Goal: Task Accomplishment & Management: Manage account settings

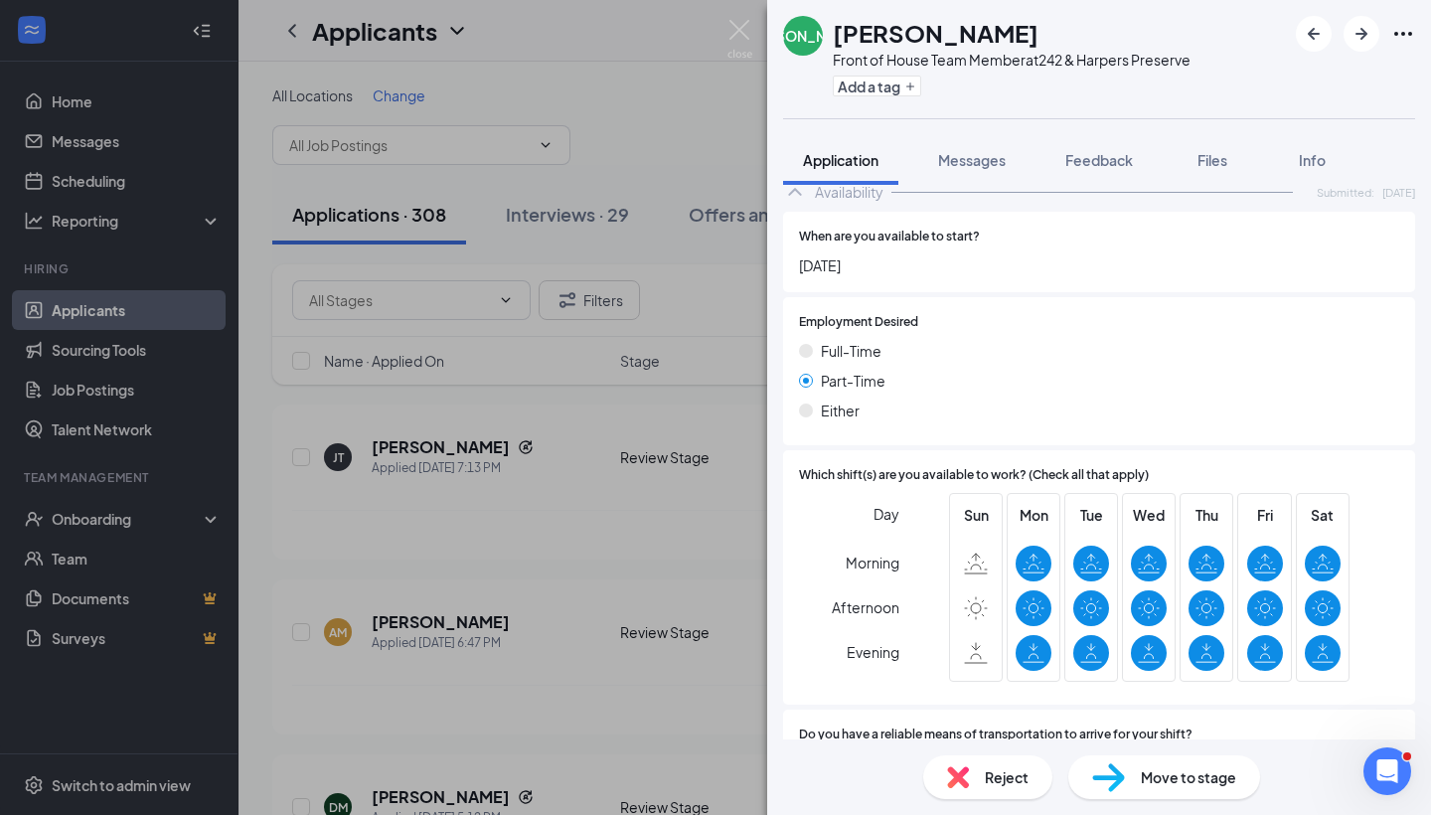
scroll to position [1134, 0]
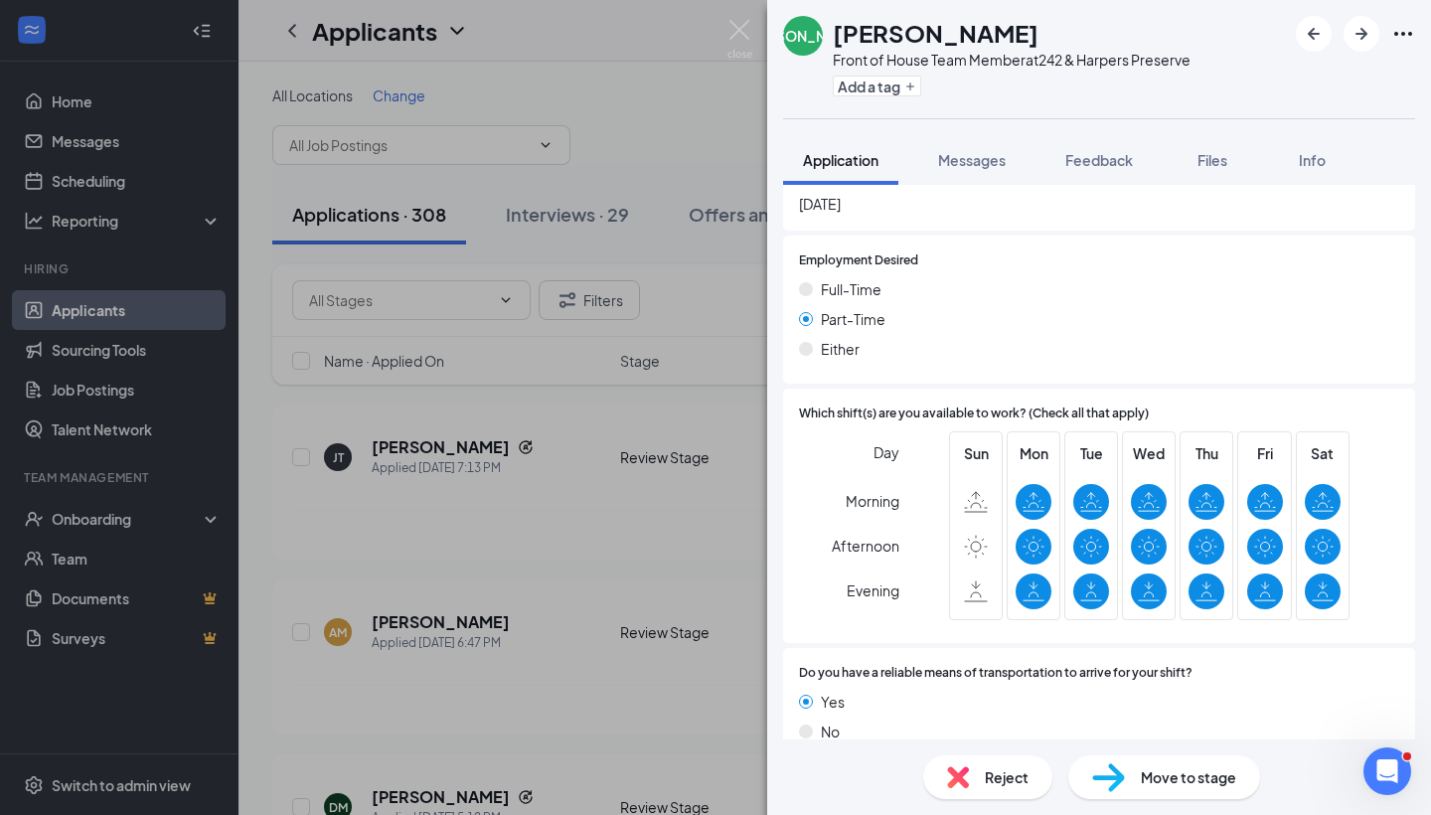
click at [1181, 789] on div "Move to stage" at bounding box center [1165, 777] width 192 height 44
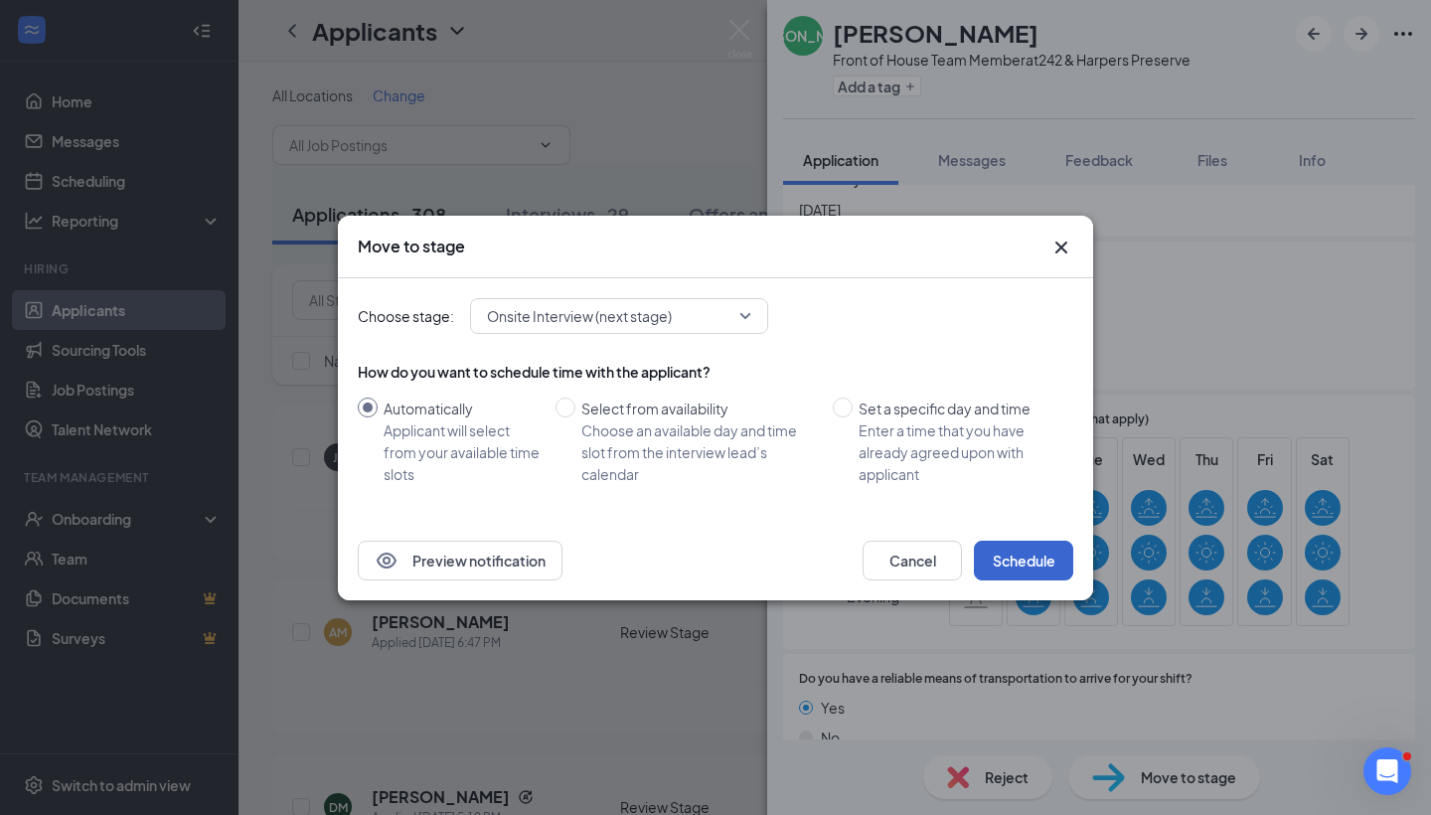
click at [1001, 555] on button "Schedule" at bounding box center [1023, 561] width 99 height 40
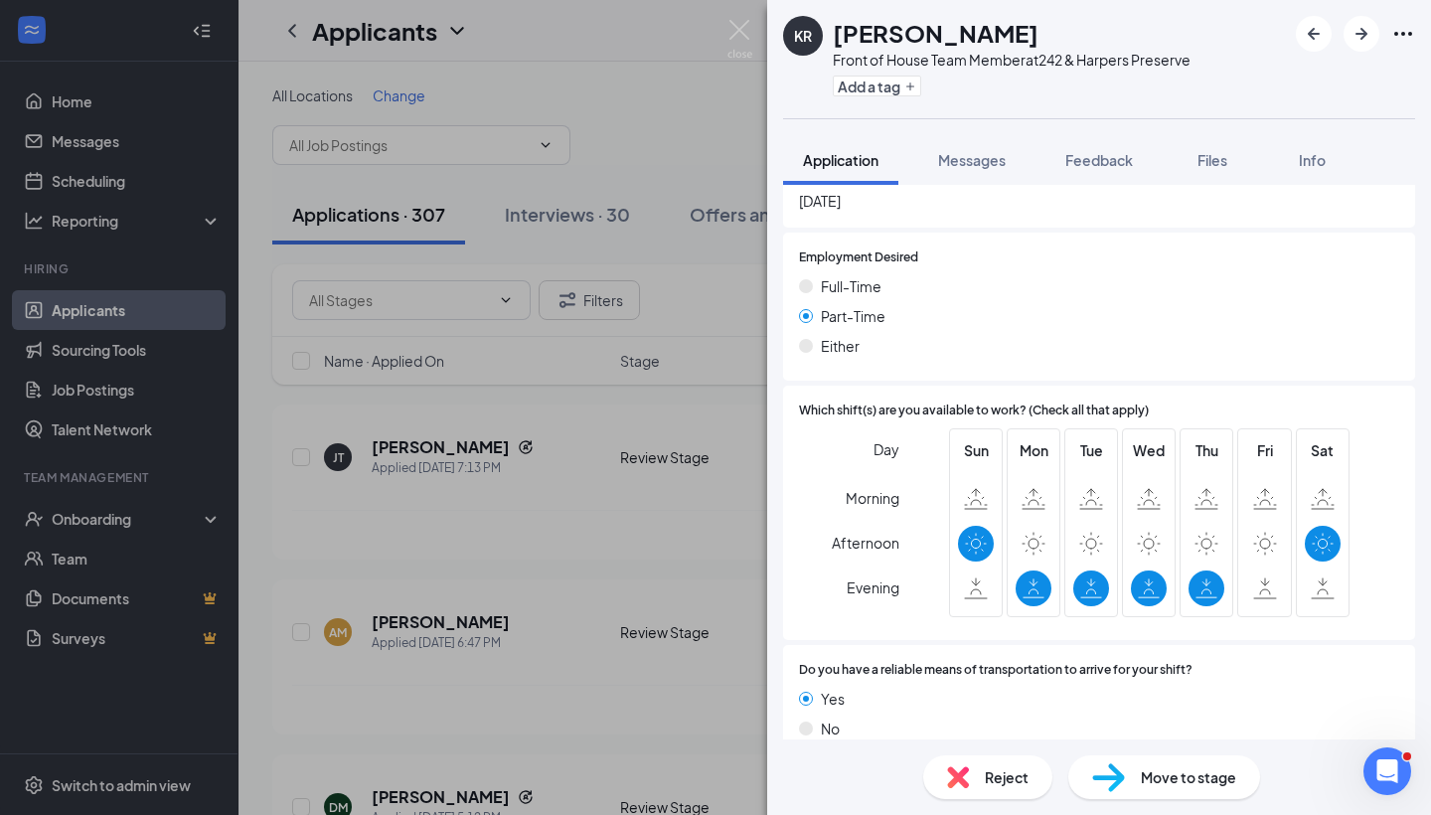
scroll to position [1059, 0]
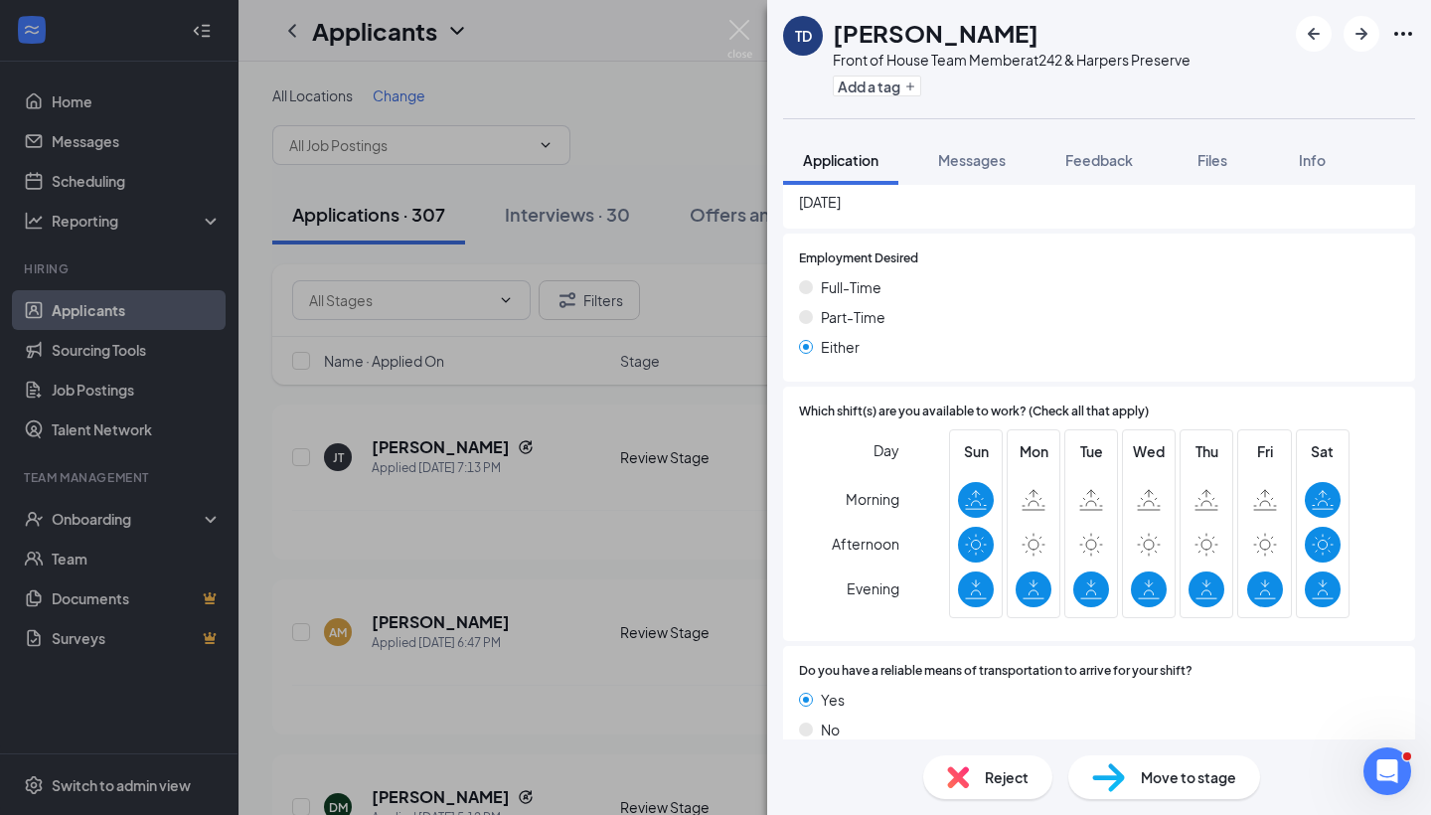
click at [1087, 774] on div "Move to stage" at bounding box center [1165, 777] width 192 height 44
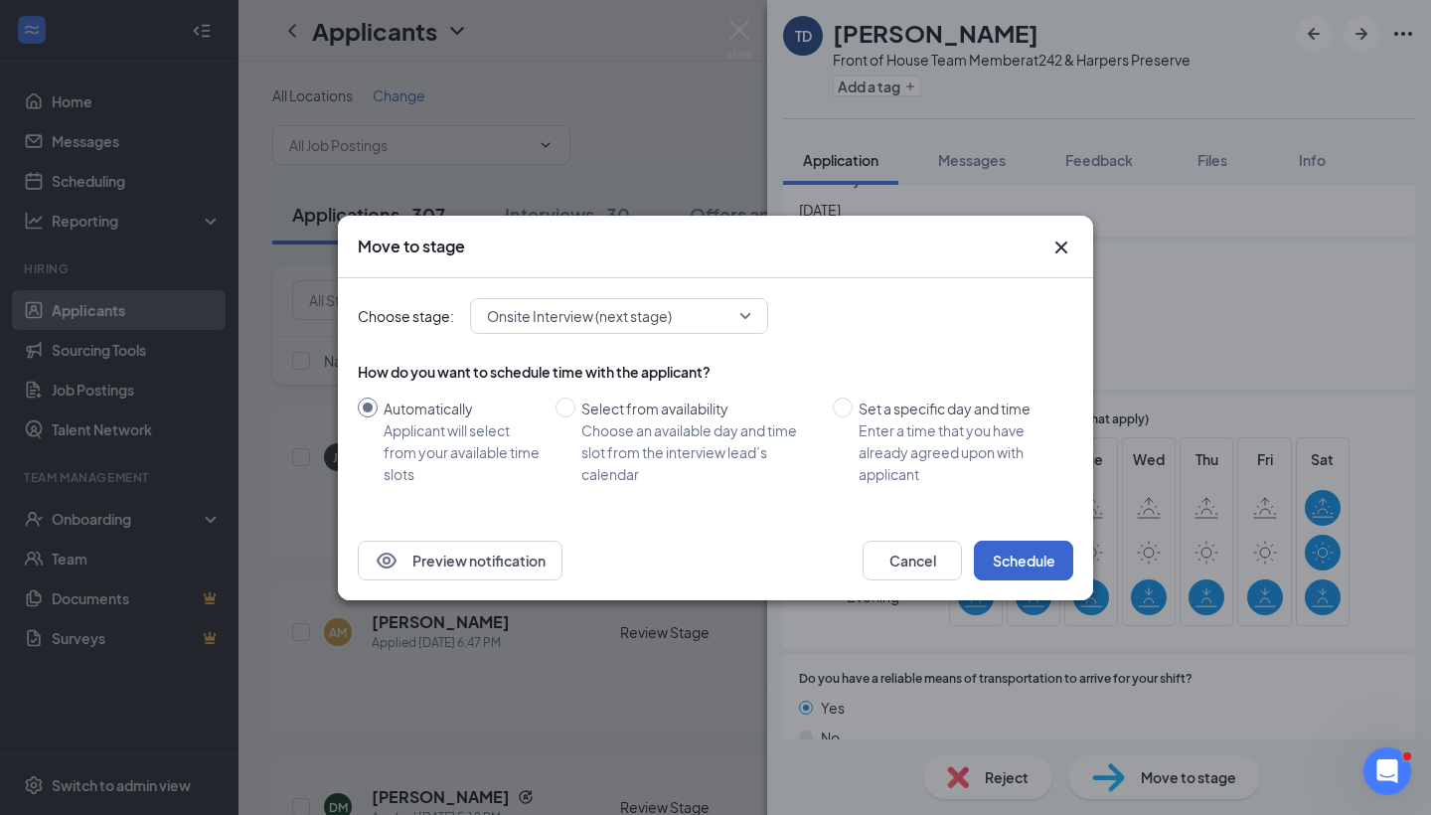
click at [1020, 569] on button "Schedule" at bounding box center [1023, 561] width 99 height 40
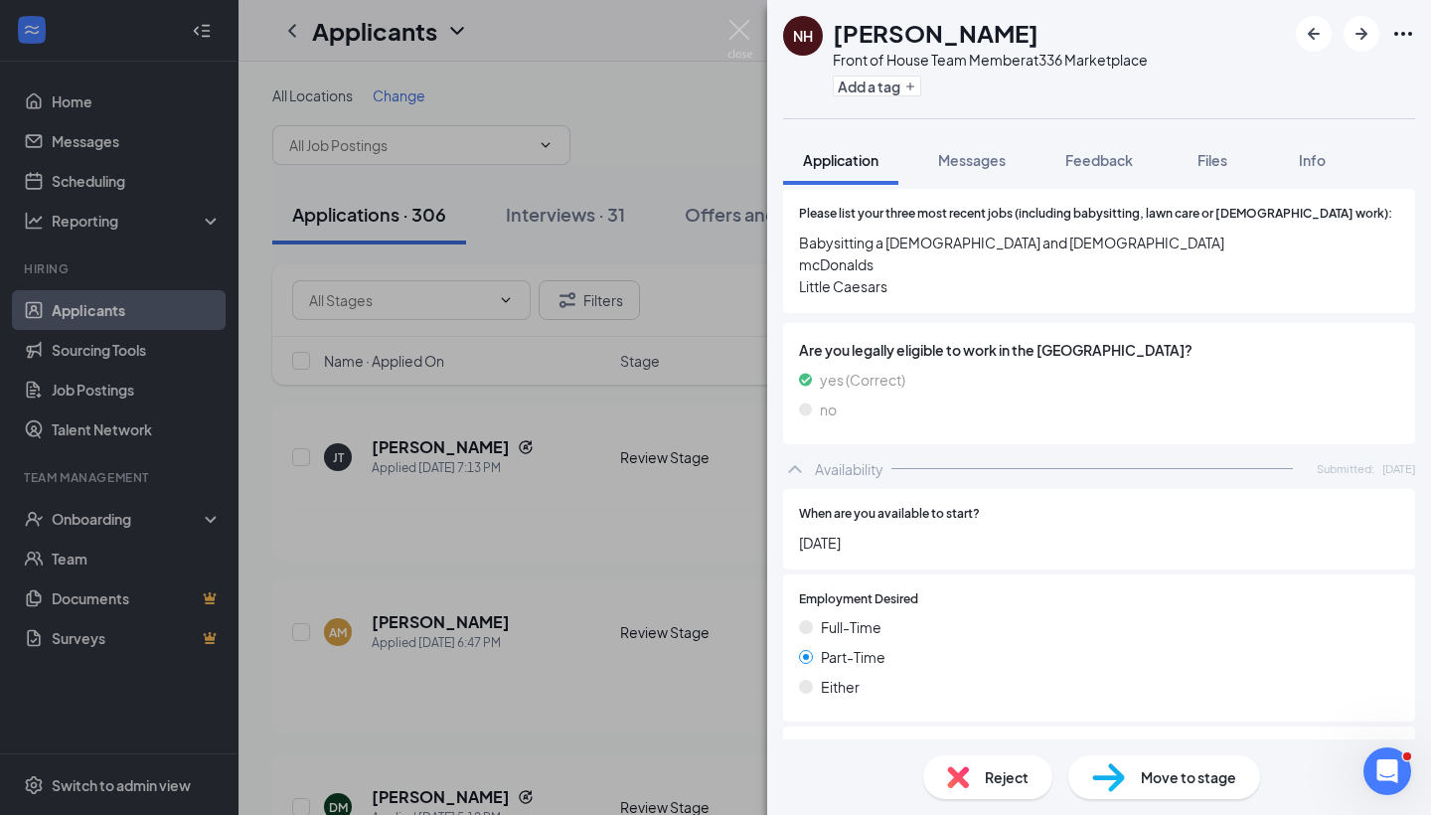
scroll to position [1085, 0]
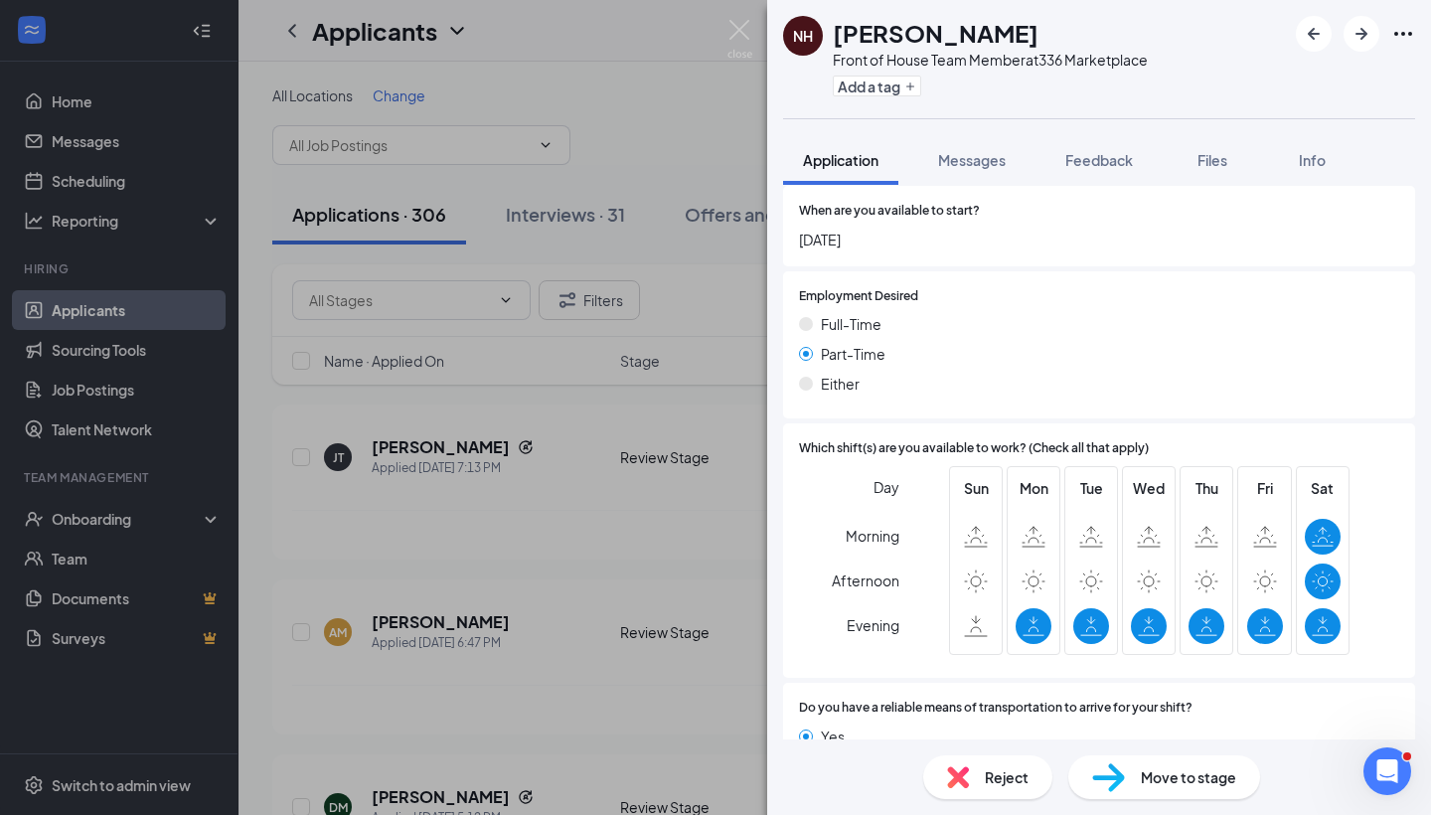
click at [1151, 783] on span "Move to stage" at bounding box center [1188, 777] width 95 height 22
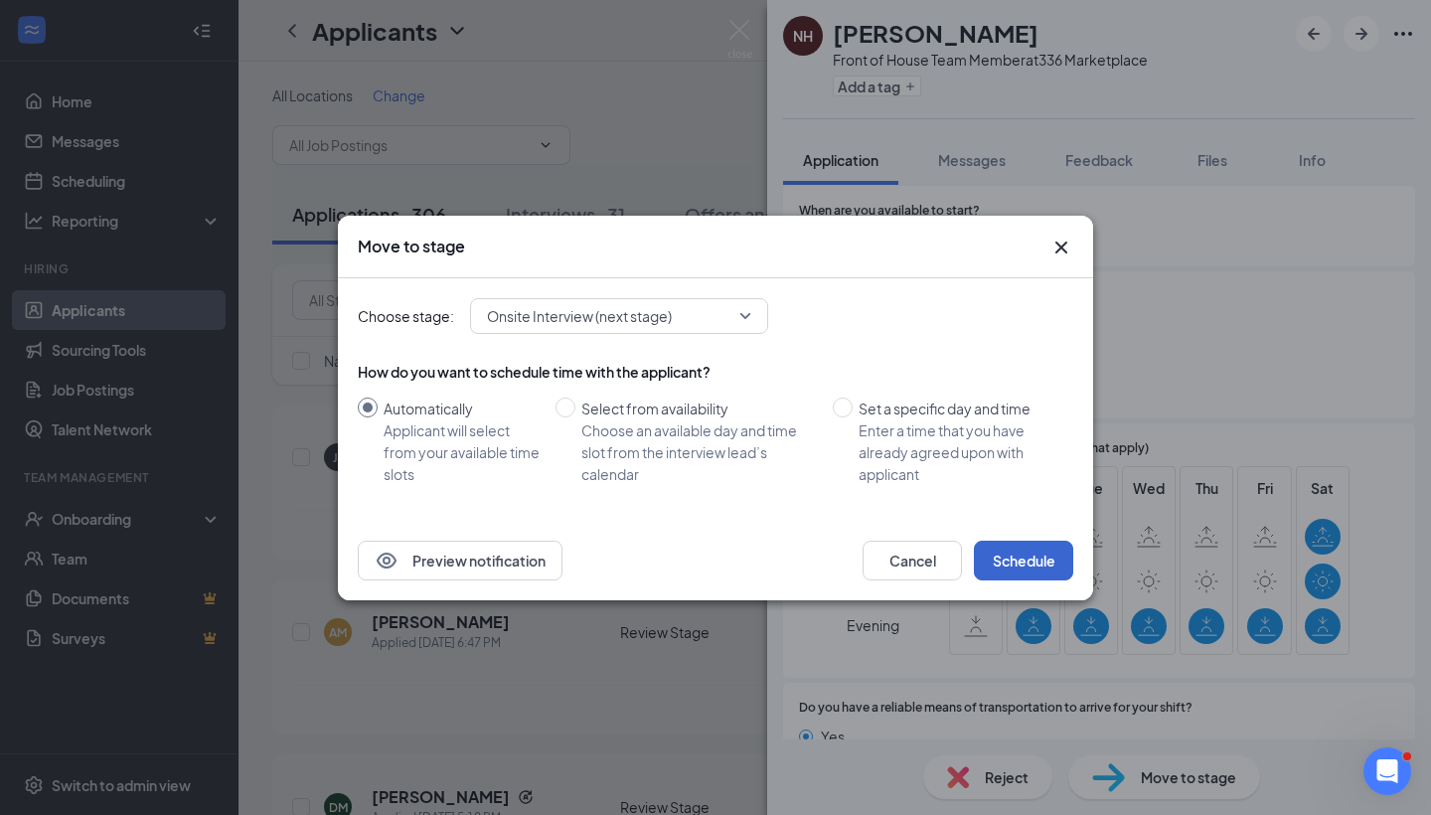
click at [1009, 563] on button "Schedule" at bounding box center [1023, 561] width 99 height 40
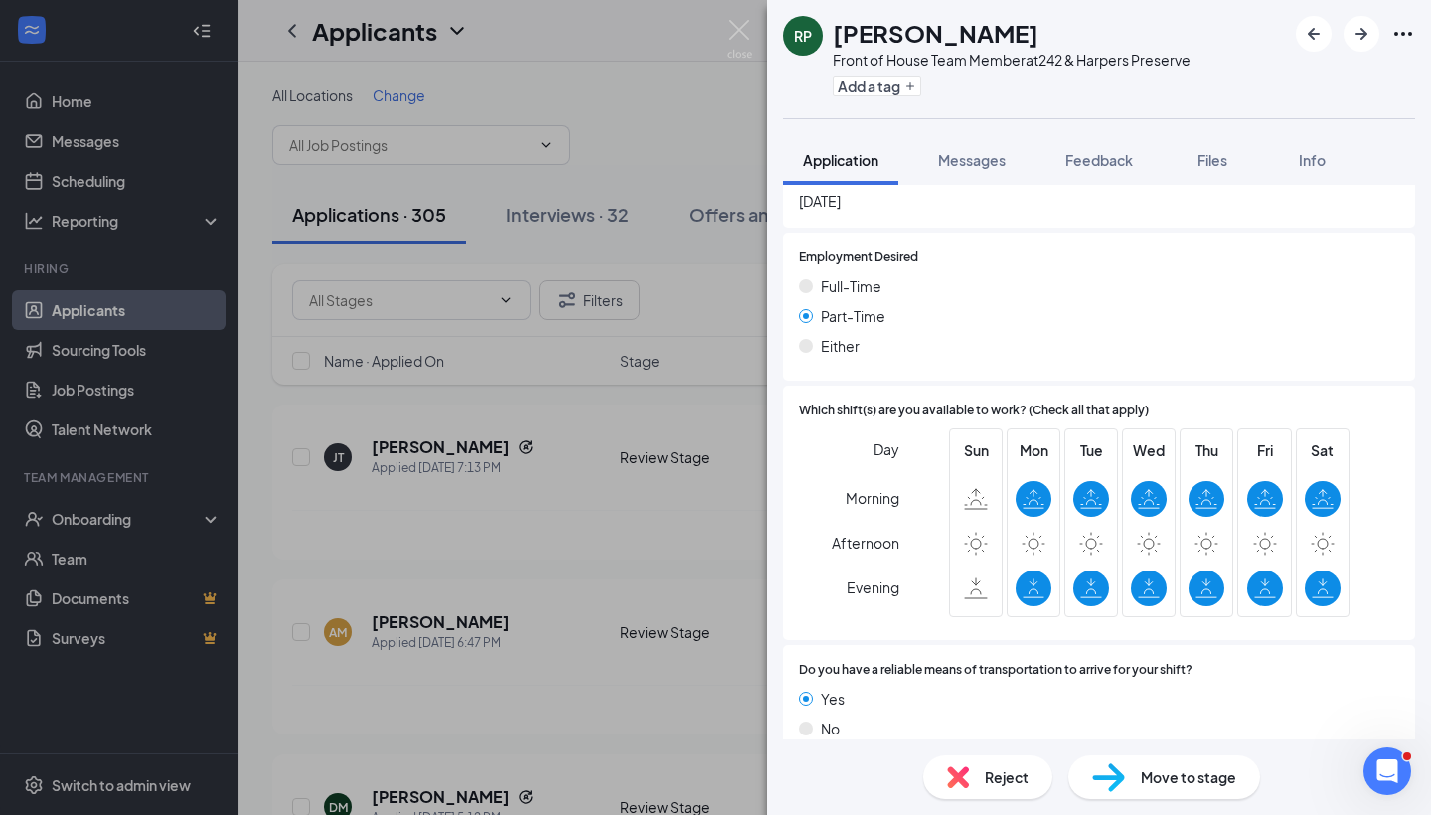
scroll to position [1059, 0]
click at [1108, 781] on img at bounding box center [1108, 777] width 33 height 29
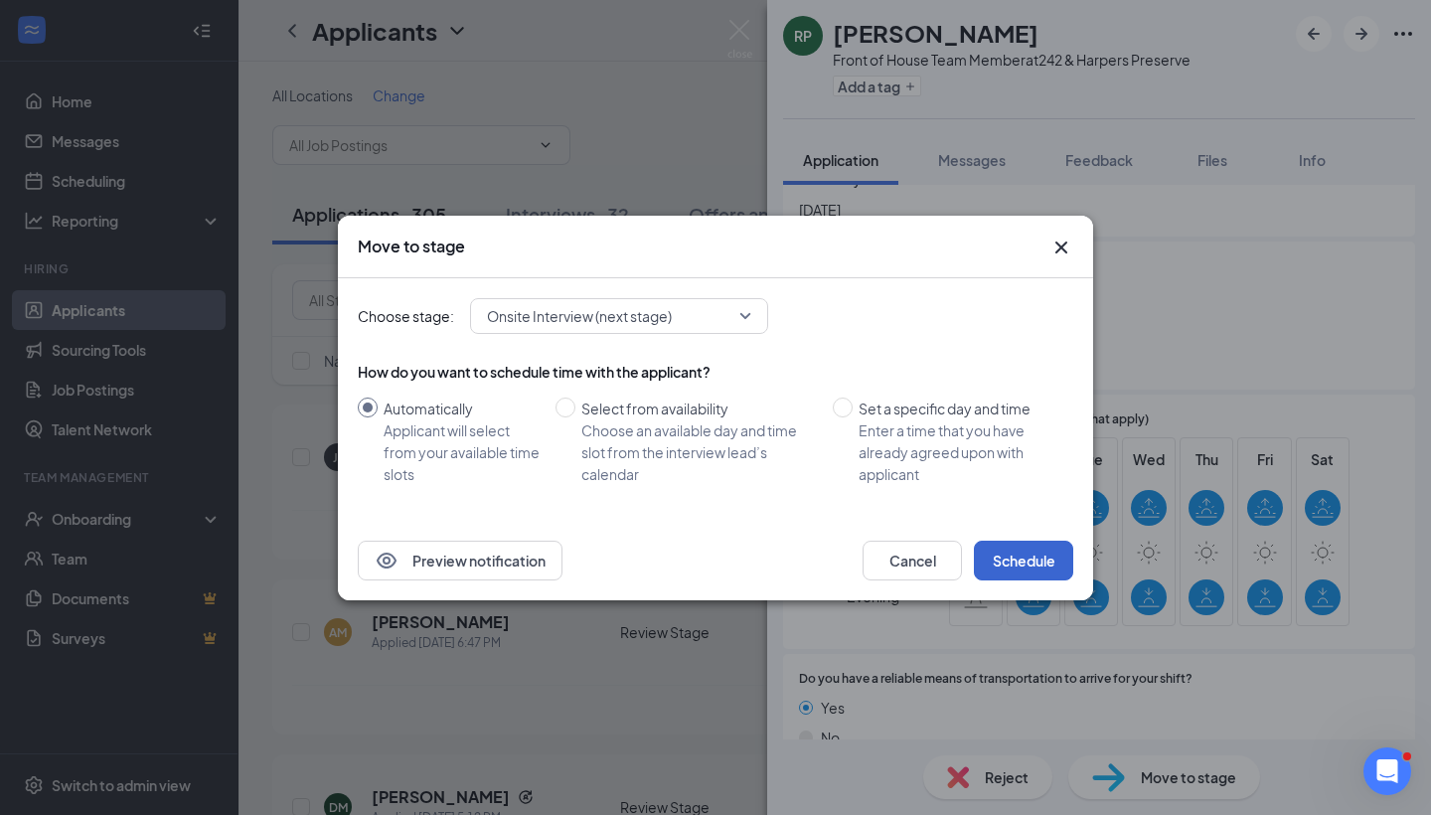
click at [1029, 571] on button "Schedule" at bounding box center [1023, 561] width 99 height 40
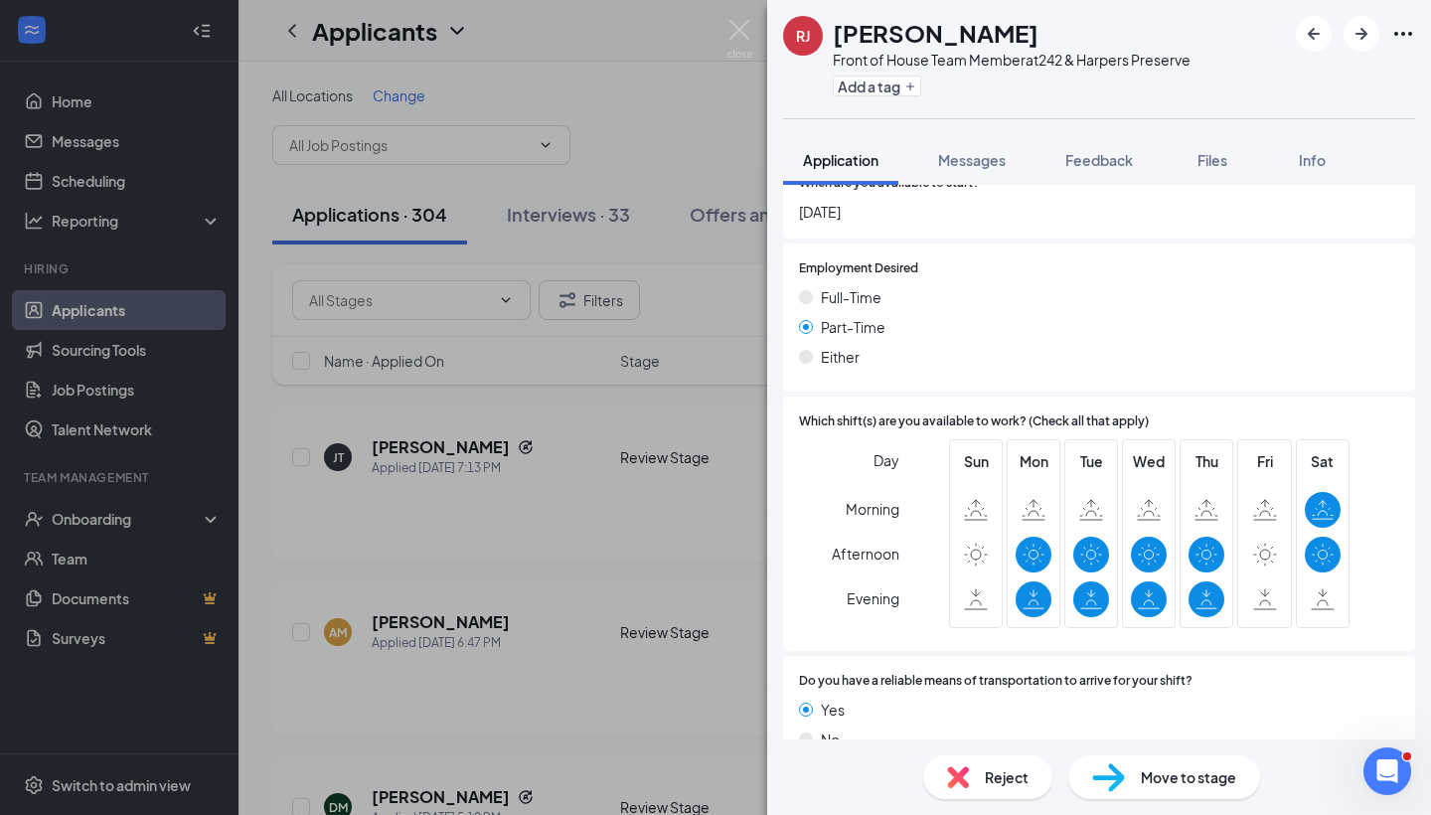
scroll to position [1059, 0]
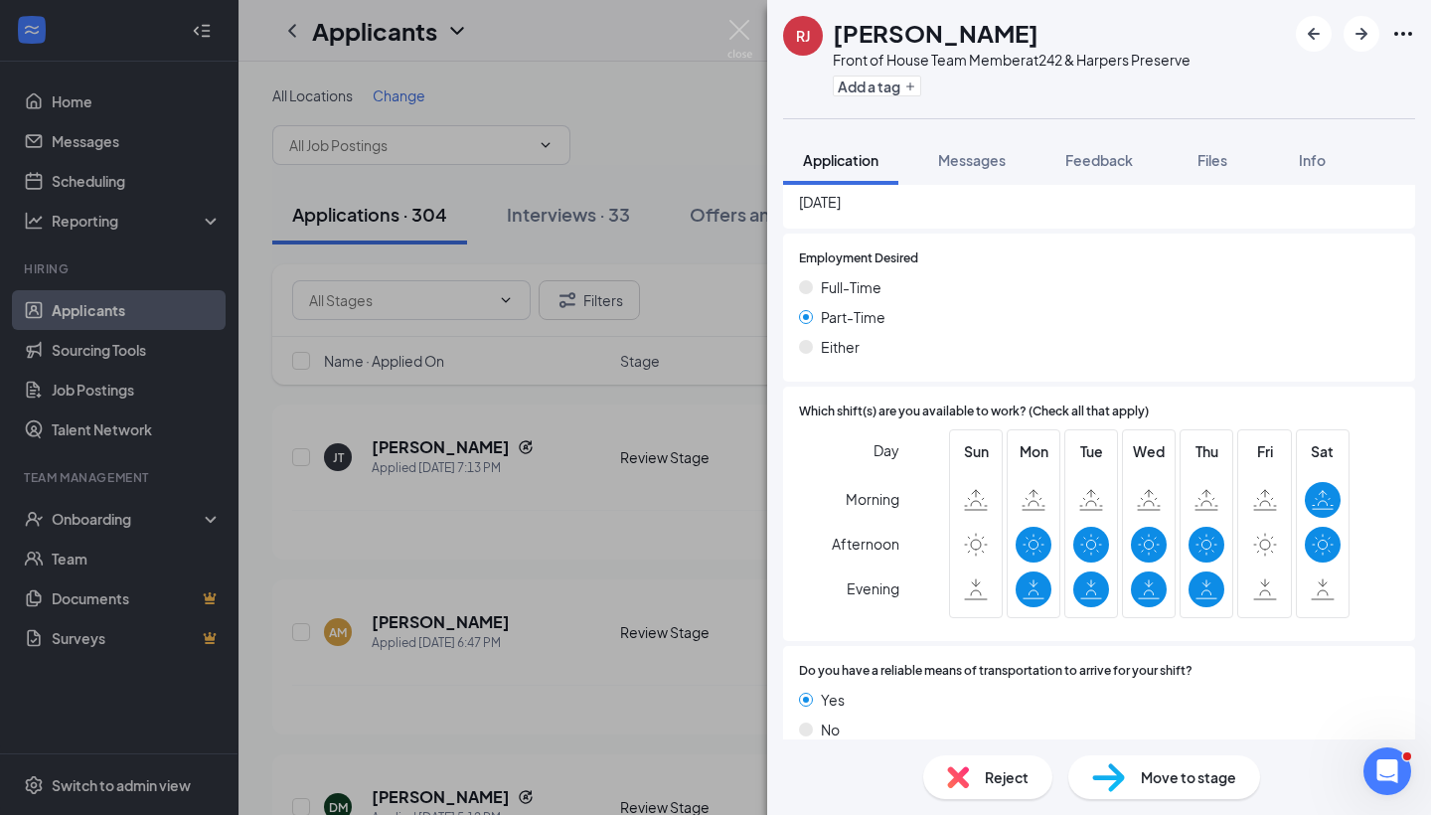
click at [1166, 788] on div "Move to stage" at bounding box center [1165, 777] width 192 height 44
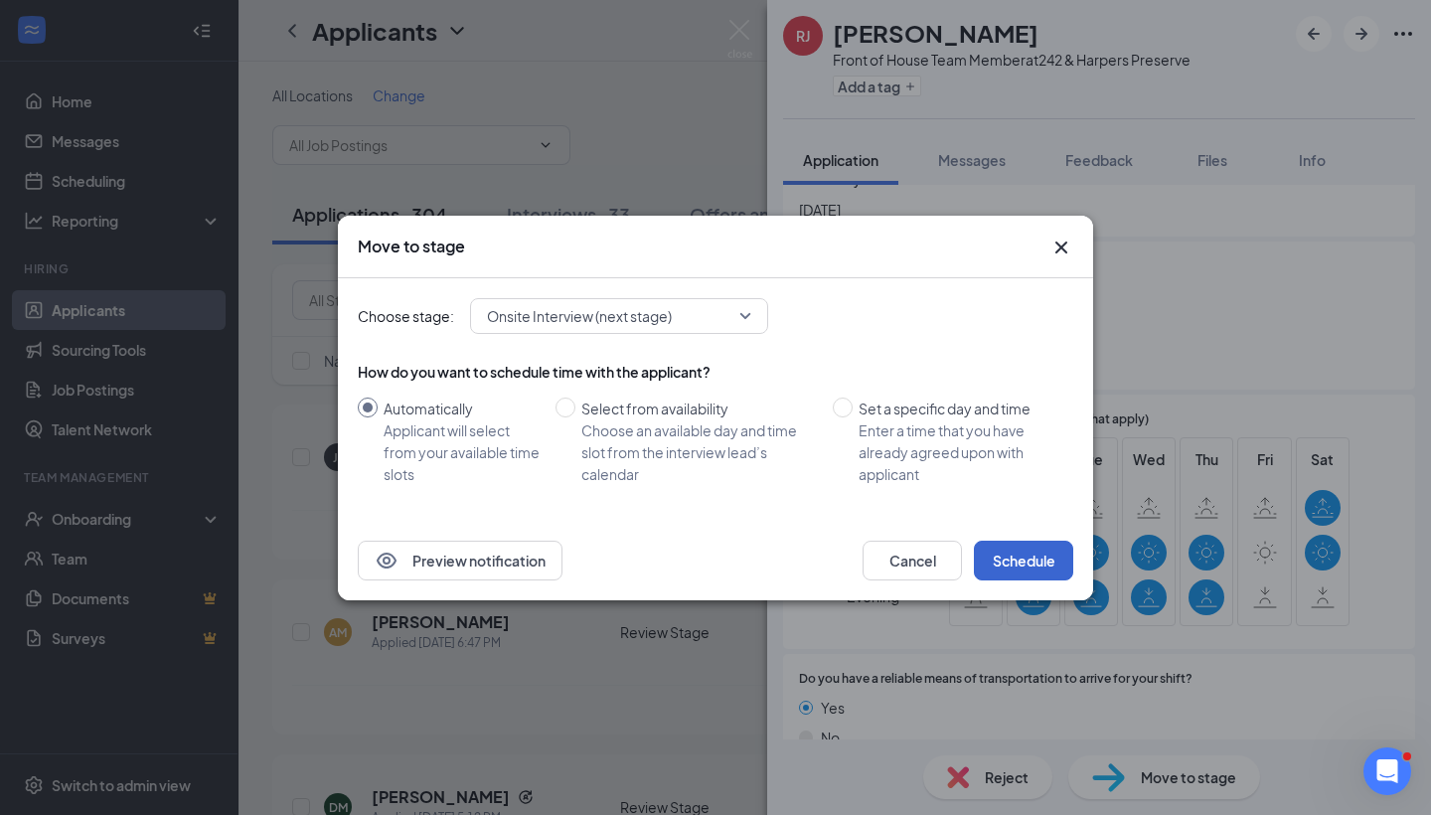
click at [1042, 556] on button "Schedule" at bounding box center [1023, 561] width 99 height 40
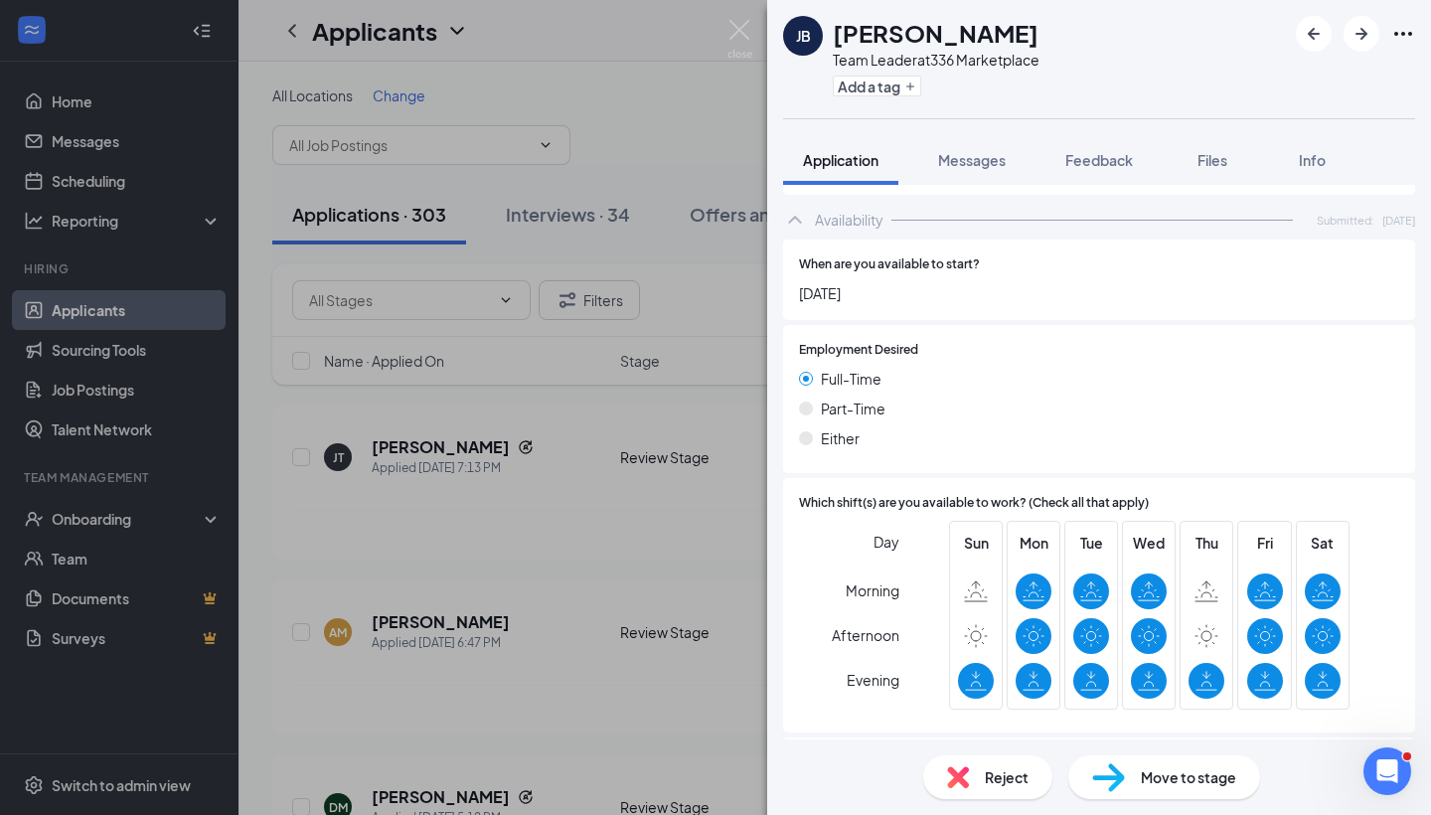
scroll to position [1158, 0]
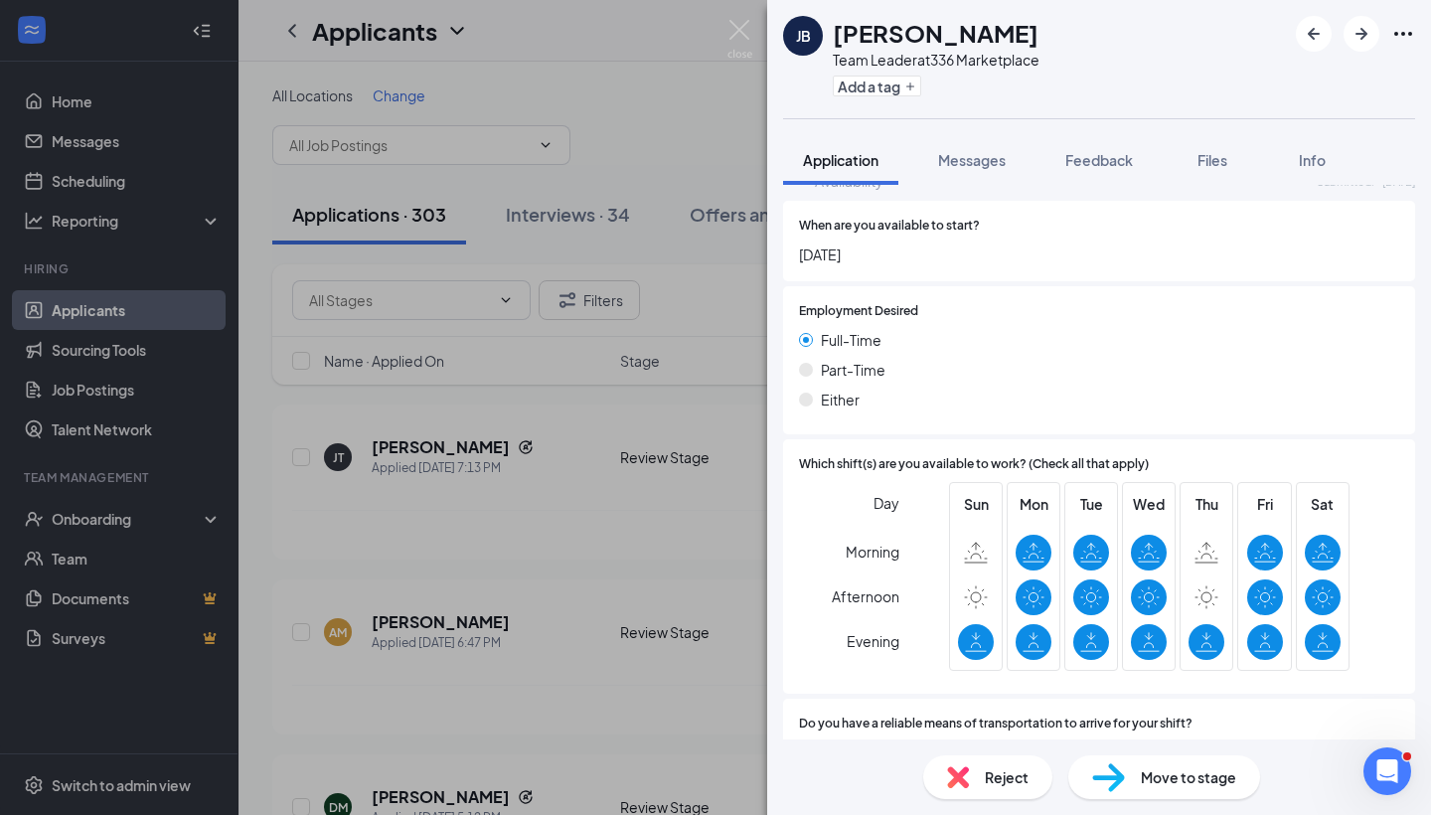
click at [1134, 772] on div "Move to stage" at bounding box center [1165, 777] width 192 height 44
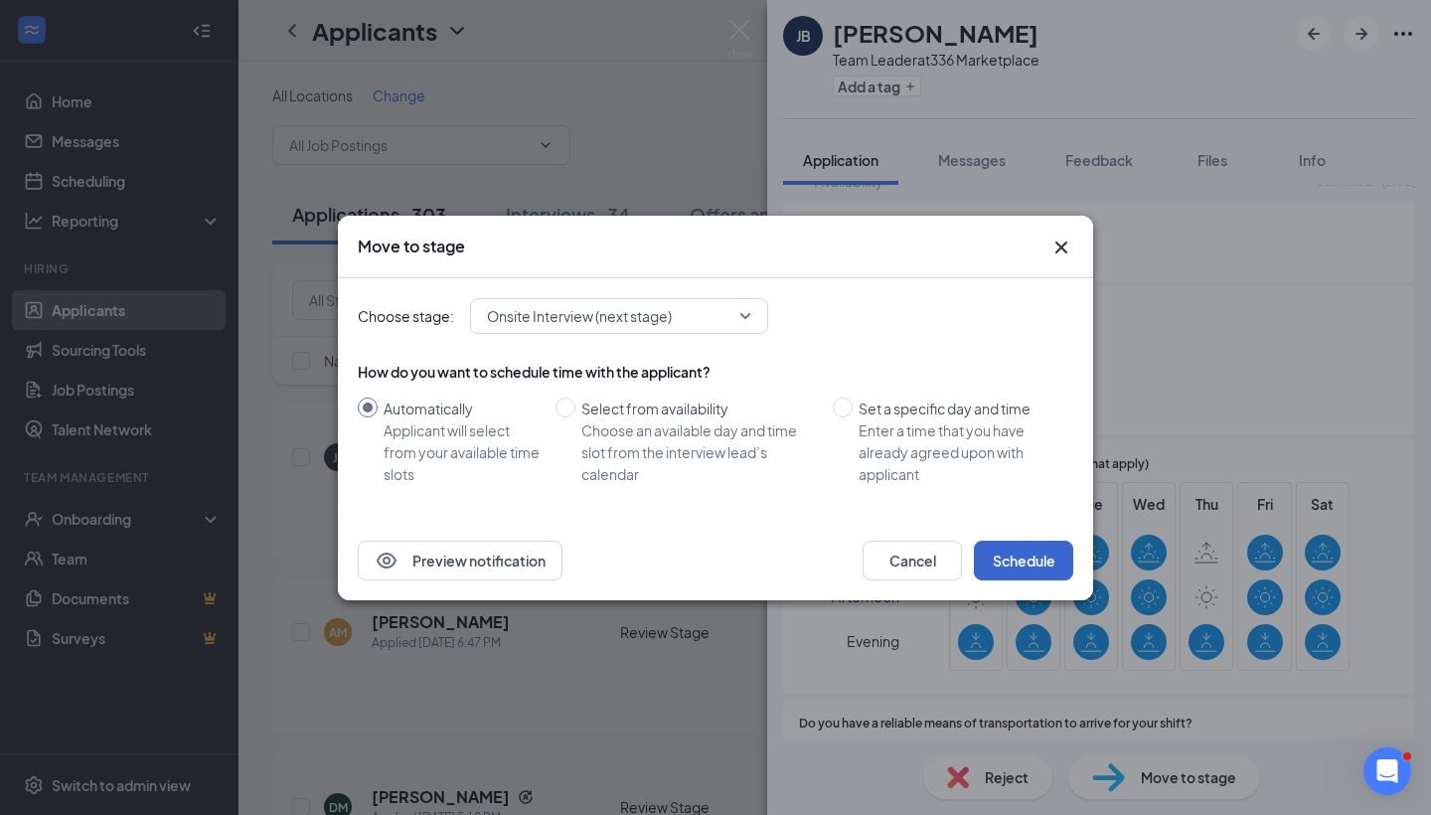
click at [1000, 559] on button "Schedule" at bounding box center [1023, 561] width 99 height 40
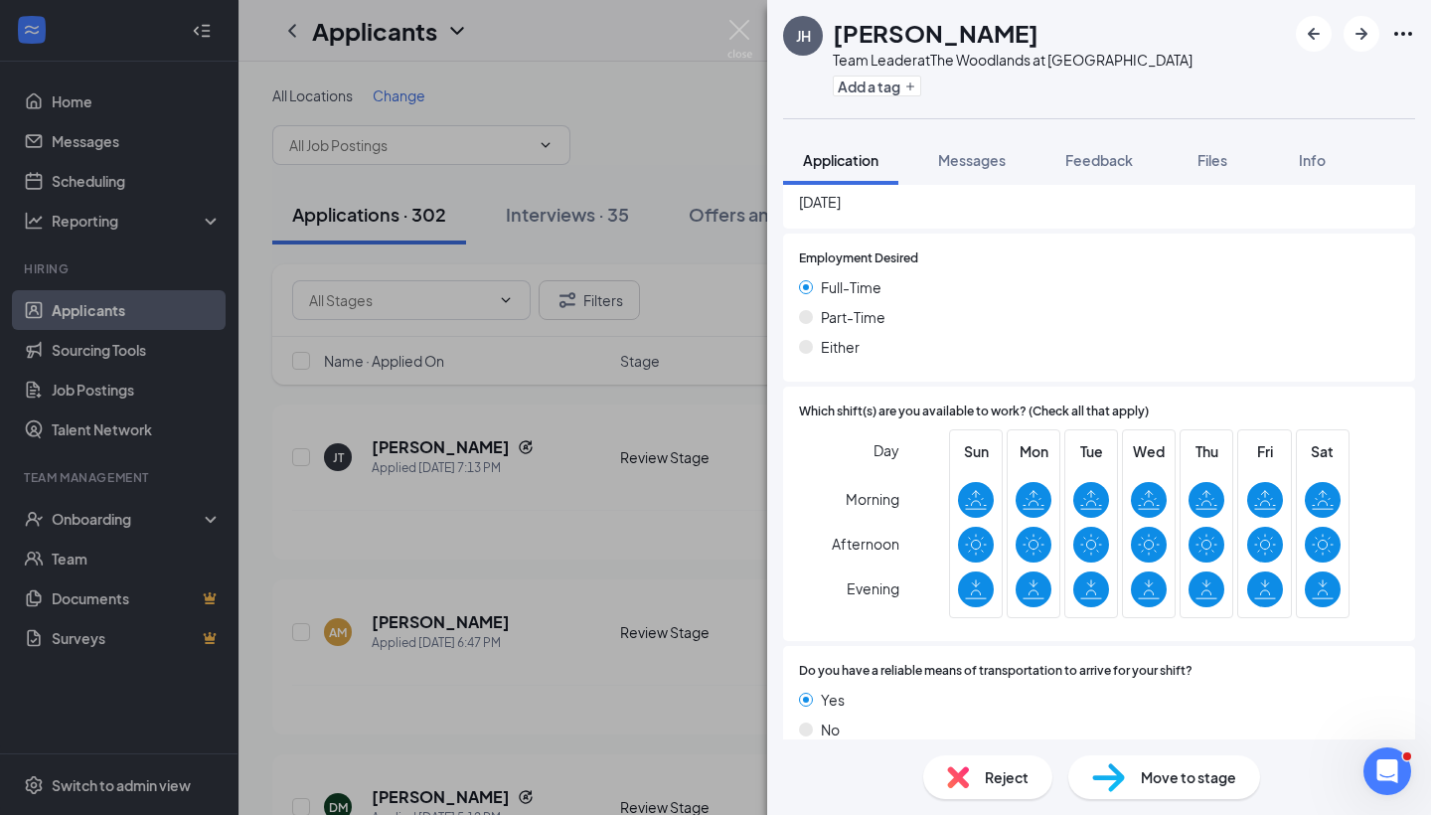
scroll to position [1188, 0]
click at [1156, 772] on span "Move to stage" at bounding box center [1188, 777] width 95 height 22
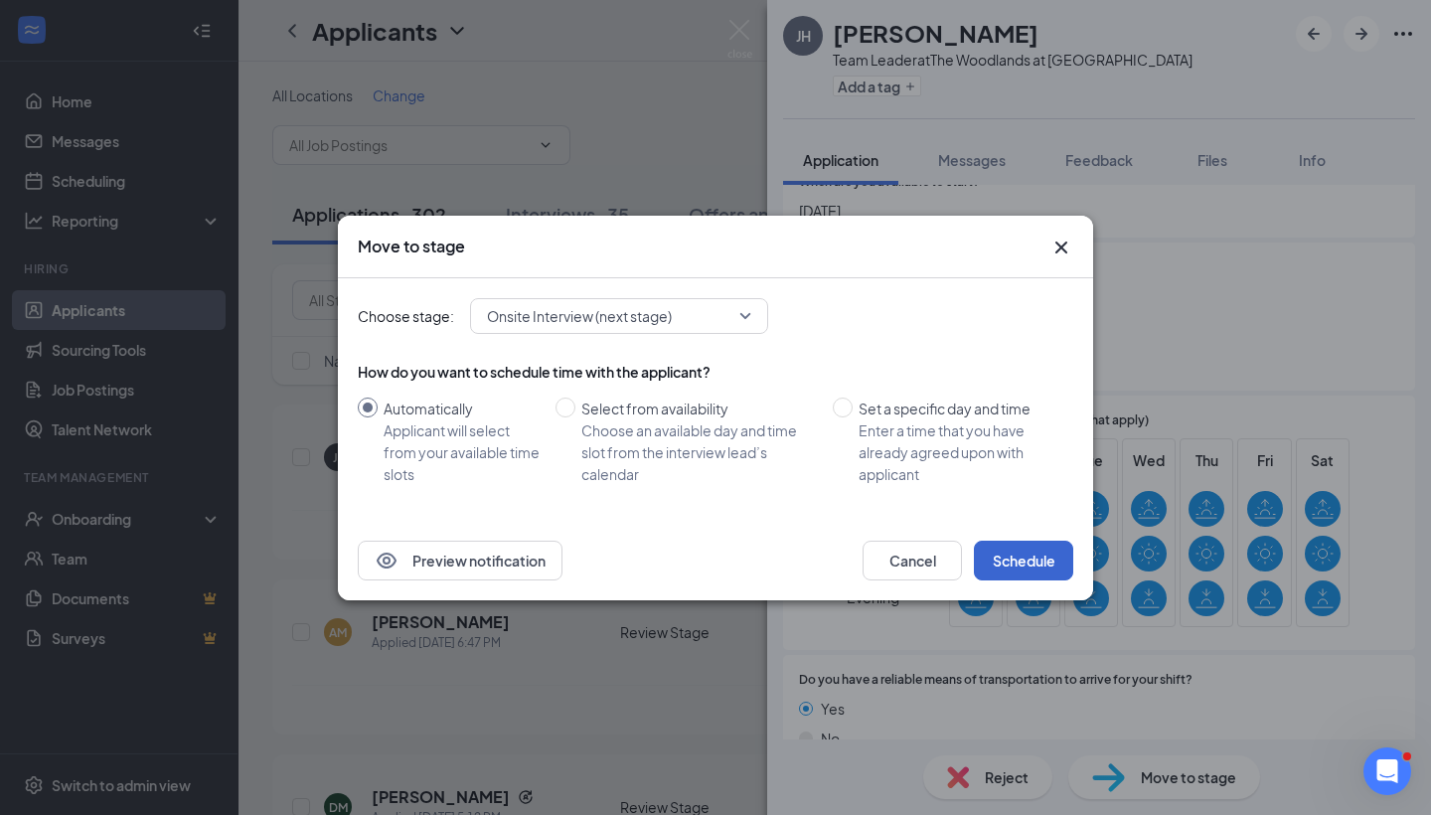
click at [1049, 565] on button "Schedule" at bounding box center [1023, 561] width 99 height 40
